Goal: Obtain resource: Download file/media

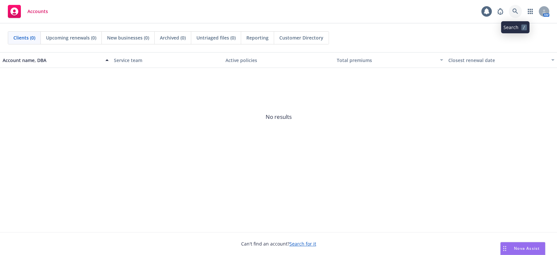
click at [513, 11] on icon at bounding box center [516, 11] width 6 height 6
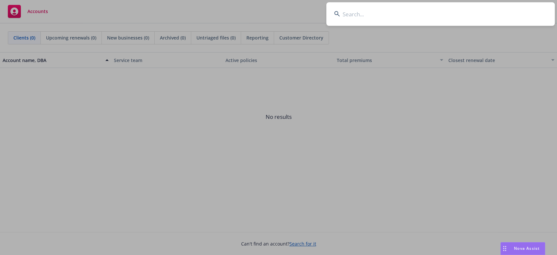
click at [355, 15] on input at bounding box center [441, 14] width 229 height 24
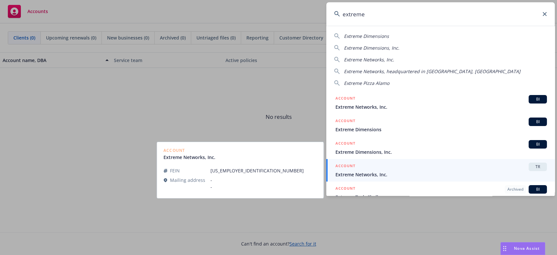
type input "extreme"
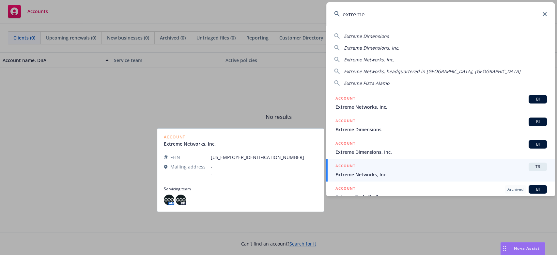
click at [353, 168] on h5 "ACCOUNT" at bounding box center [346, 167] width 20 height 8
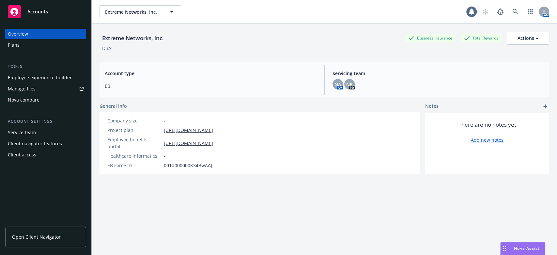
click at [33, 89] on div "Manage files" at bounding box center [22, 89] width 28 height 10
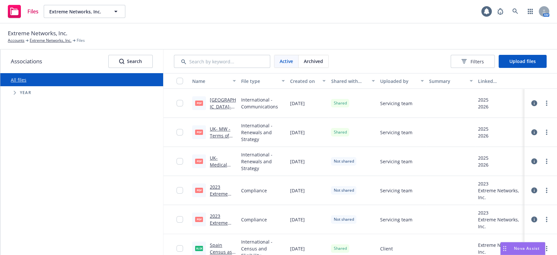
scroll to position [36, 0]
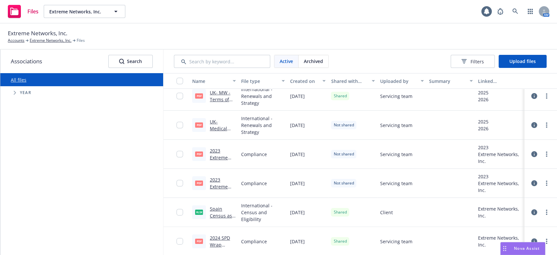
click at [212, 157] on link "2023 Extreme Networks Form 5500 Plan 510.pdf" at bounding box center [221, 168] width 23 height 40
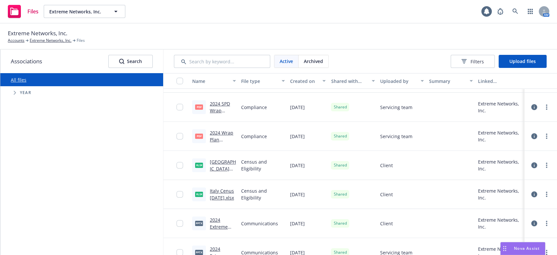
scroll to position [180, 0]
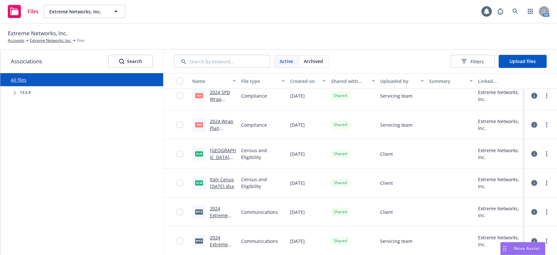
click at [212, 214] on link "2024 Extreme Networks Benefit Guide [DATE] (1).pptx" at bounding box center [220, 228] width 21 height 47
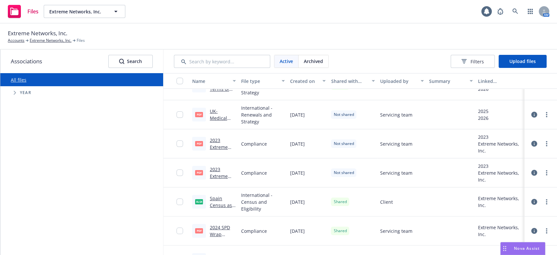
scroll to position [35, 0]
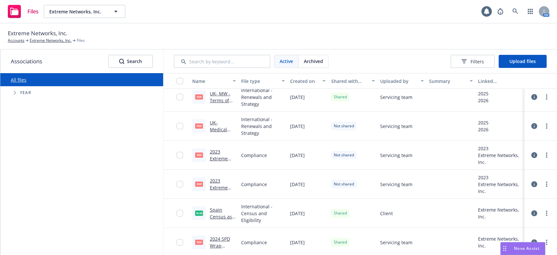
click at [210, 188] on link "2023 Extreme Networks SAR.pdf" at bounding box center [220, 191] width 21 height 27
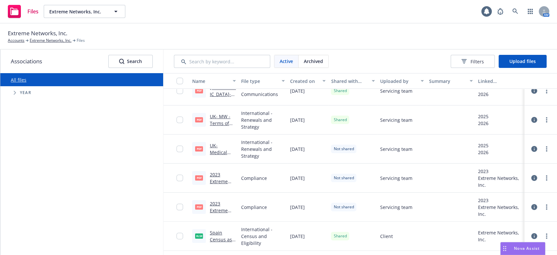
scroll to position [0, 0]
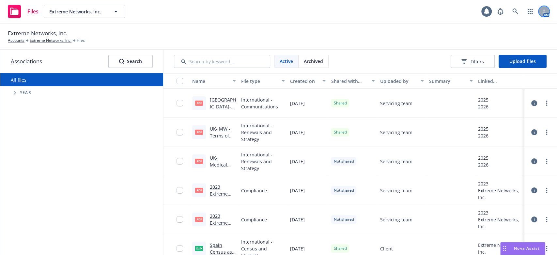
click at [542, 13] on div at bounding box center [544, 11] width 10 height 10
click at [496, 28] on link "Log out" at bounding box center [516, 29] width 65 height 13
